Goal: Transaction & Acquisition: Subscribe to service/newsletter

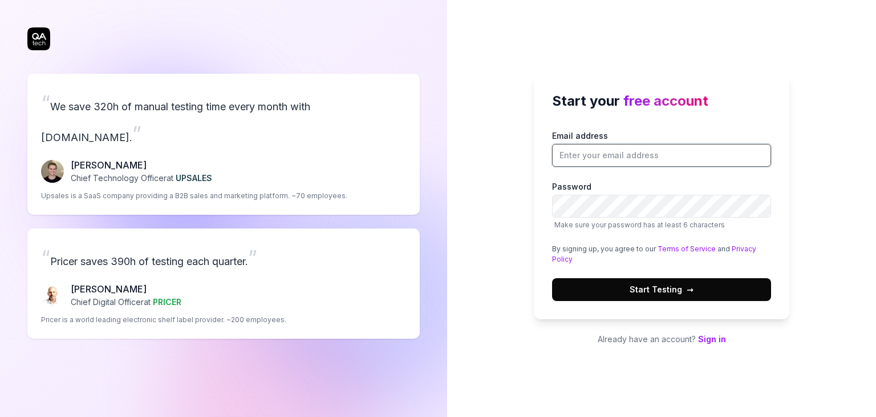
click at [621, 158] on input "Email address" at bounding box center [661, 155] width 219 height 23
type input "[EMAIL_ADDRESS][DOMAIN_NAME]"
click at [657, 284] on span "Start Testing →" at bounding box center [662, 289] width 64 height 12
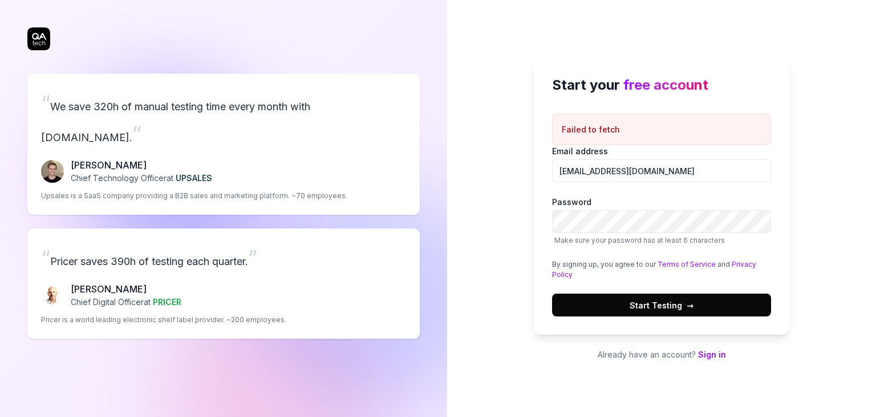
click at [709, 354] on link "Sign in" at bounding box center [712, 354] width 28 height 10
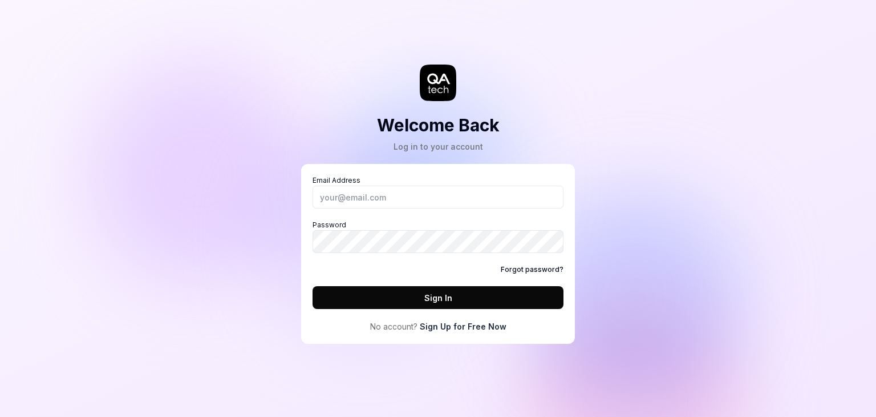
click at [463, 326] on link "Sign Up for Free Now" at bounding box center [463, 326] width 87 height 12
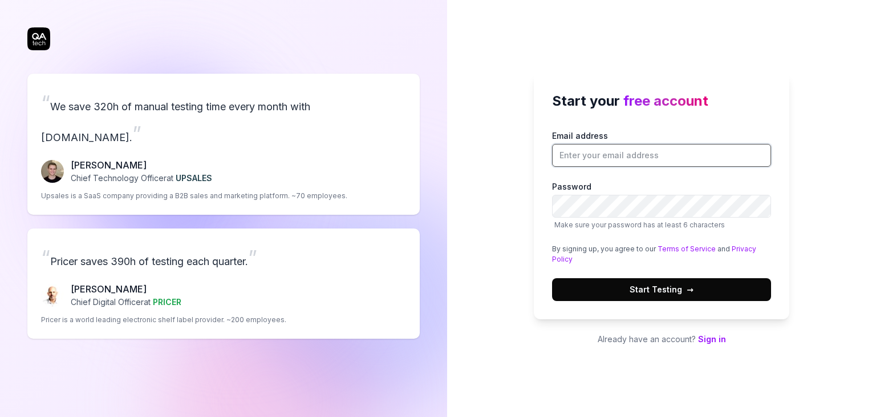
click at [642, 156] on input "Email address" at bounding box center [661, 155] width 219 height 23
type input "[EMAIL_ADDRESS][DOMAIN_NAME]"
click at [664, 288] on span "Start Testing →" at bounding box center [662, 289] width 64 height 12
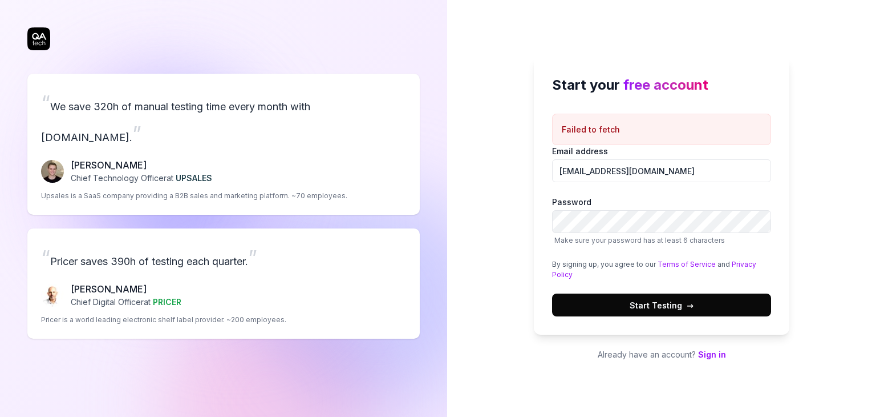
click at [676, 386] on div "Start your free account Failed to fetch Email address [EMAIL_ADDRESS][DOMAIN_NA…" at bounding box center [661, 208] width 429 height 417
click at [668, 302] on span "Start Testing →" at bounding box center [662, 305] width 64 height 12
click at [607, 126] on p "Failed to fetch" at bounding box center [591, 129] width 58 height 12
click at [603, 157] on label "Email address [EMAIL_ADDRESS][DOMAIN_NAME]" at bounding box center [661, 163] width 219 height 37
click at [603, 159] on input "[EMAIL_ADDRESS][DOMAIN_NAME]" at bounding box center [661, 170] width 219 height 23
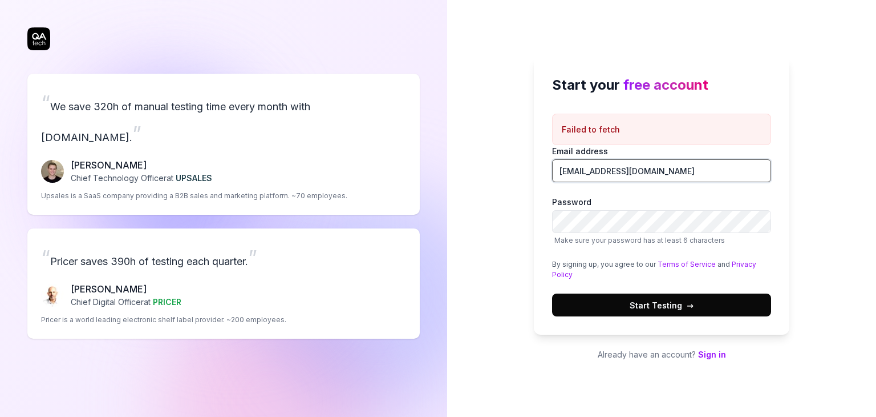
click at [593, 176] on input "[EMAIL_ADDRESS][DOMAIN_NAME]" at bounding box center [661, 170] width 219 height 23
click at [587, 206] on label "Password Make sure your password has at least 6 characters" at bounding box center [661, 221] width 219 height 50
click at [587, 261] on div "By signing up, you agree to our Terms of Service and Privacy Policy" at bounding box center [661, 269] width 219 height 21
click at [713, 350] on link "Sign in" at bounding box center [712, 354] width 28 height 10
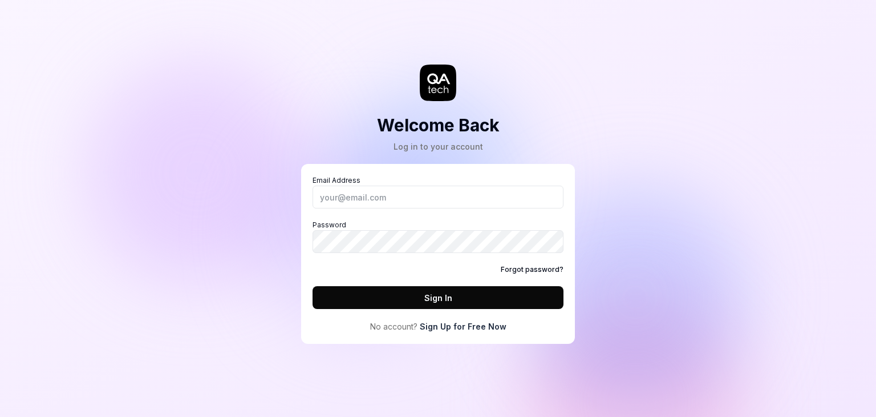
click at [460, 325] on link "Sign Up for Free Now" at bounding box center [463, 326] width 87 height 12
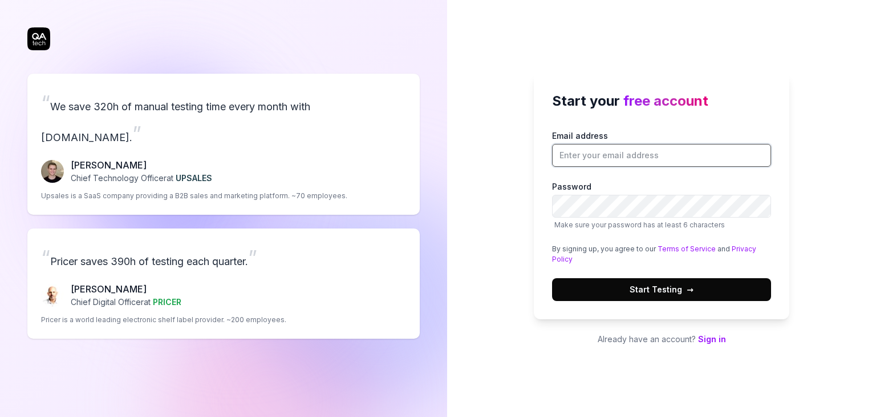
click at [603, 159] on input "Email address" at bounding box center [661, 155] width 219 height 23
type input "[PERSON_NAME][EMAIL_ADDRESS][DOMAIN_NAME]"
click at [690, 288] on span "→" at bounding box center [690, 289] width 7 height 12
